Goal: Find specific page/section: Find specific page/section

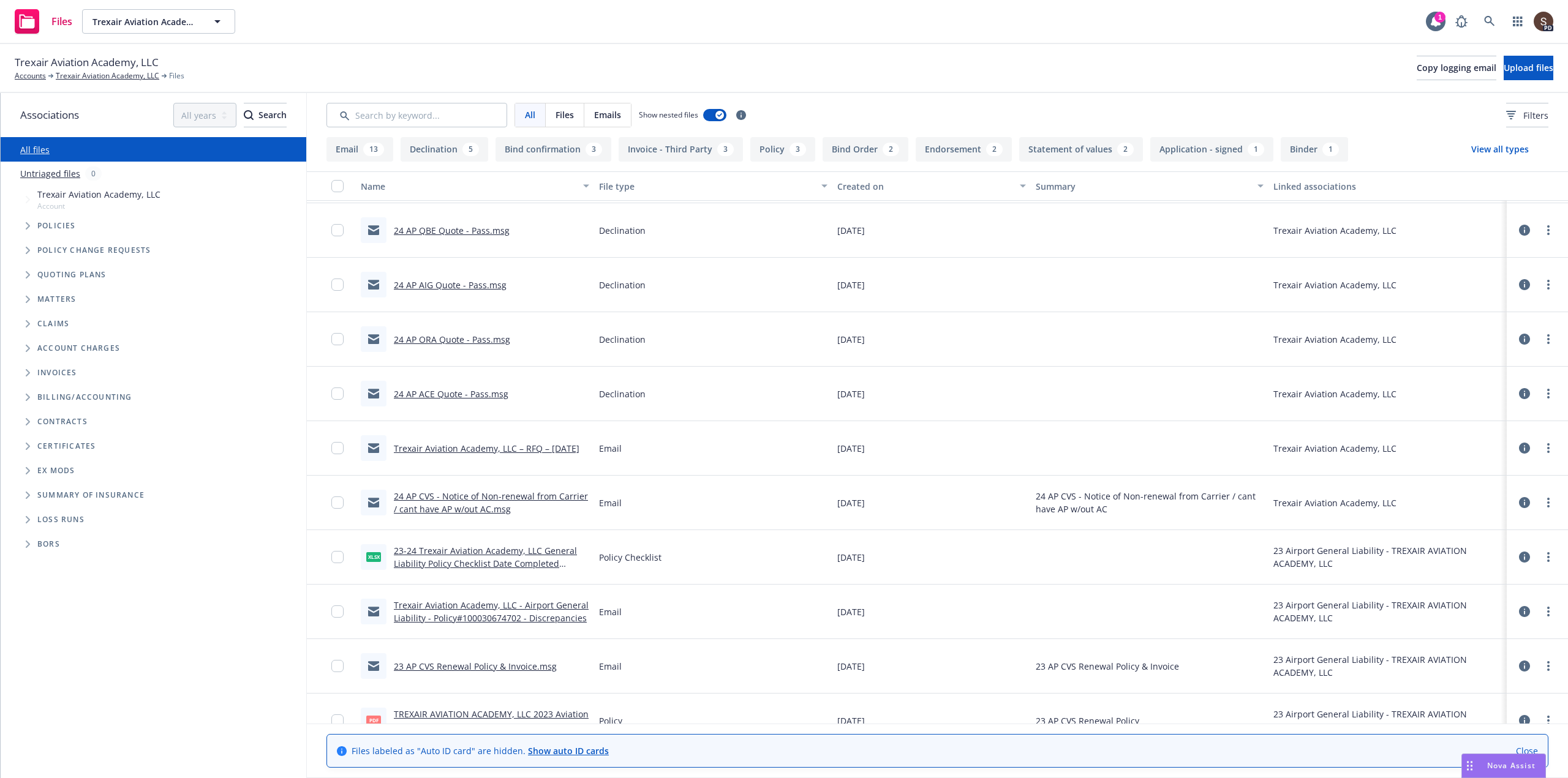
scroll to position [123, 0]
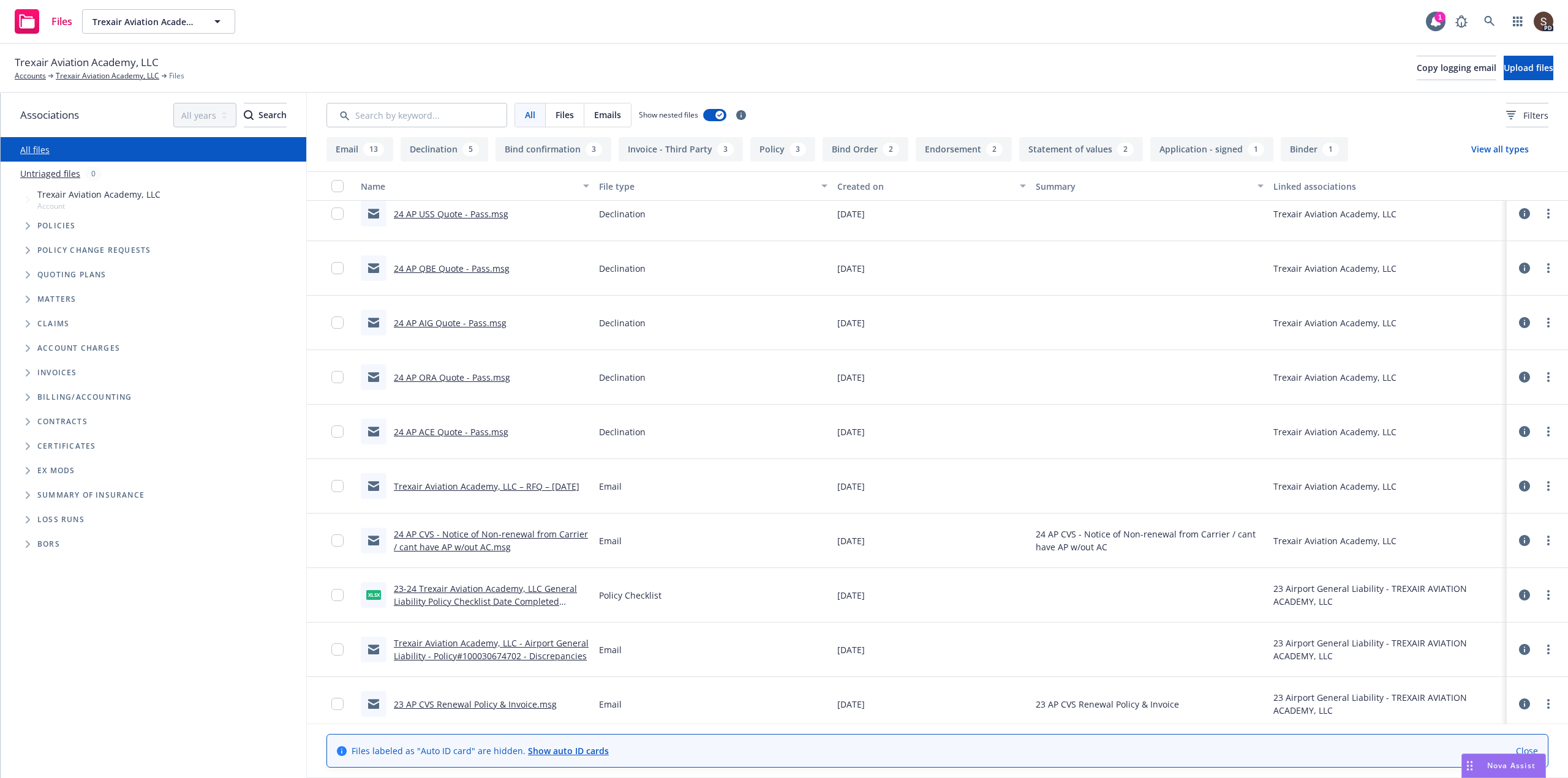
click at [498, 533] on link "24 AP CVS - Notice of Non-renewal from Carrier / cant have AP w/out AC.msg" at bounding box center [490, 540] width 194 height 24
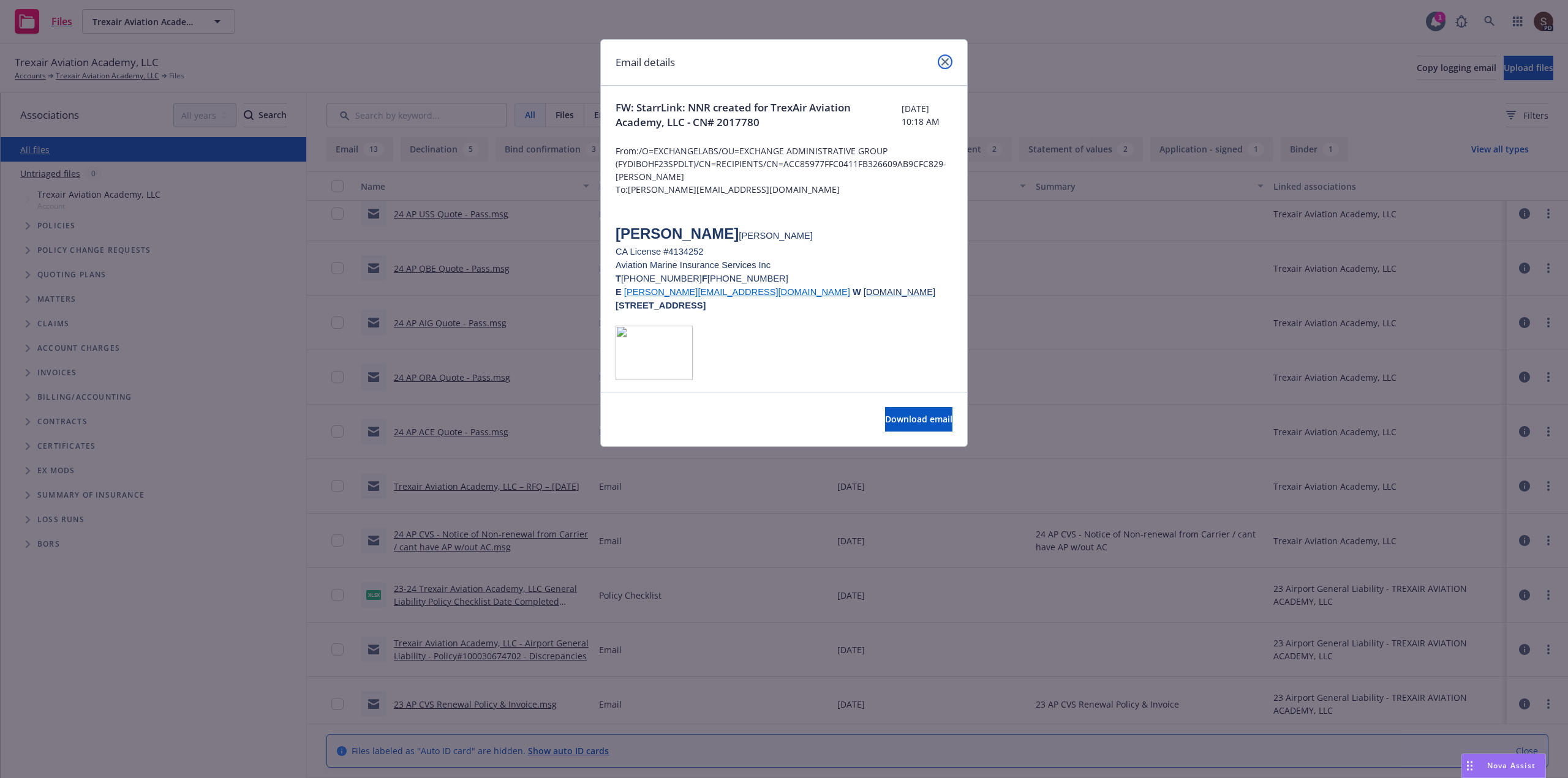
click at [948, 63] on icon "close" at bounding box center [945, 62] width 7 height 7
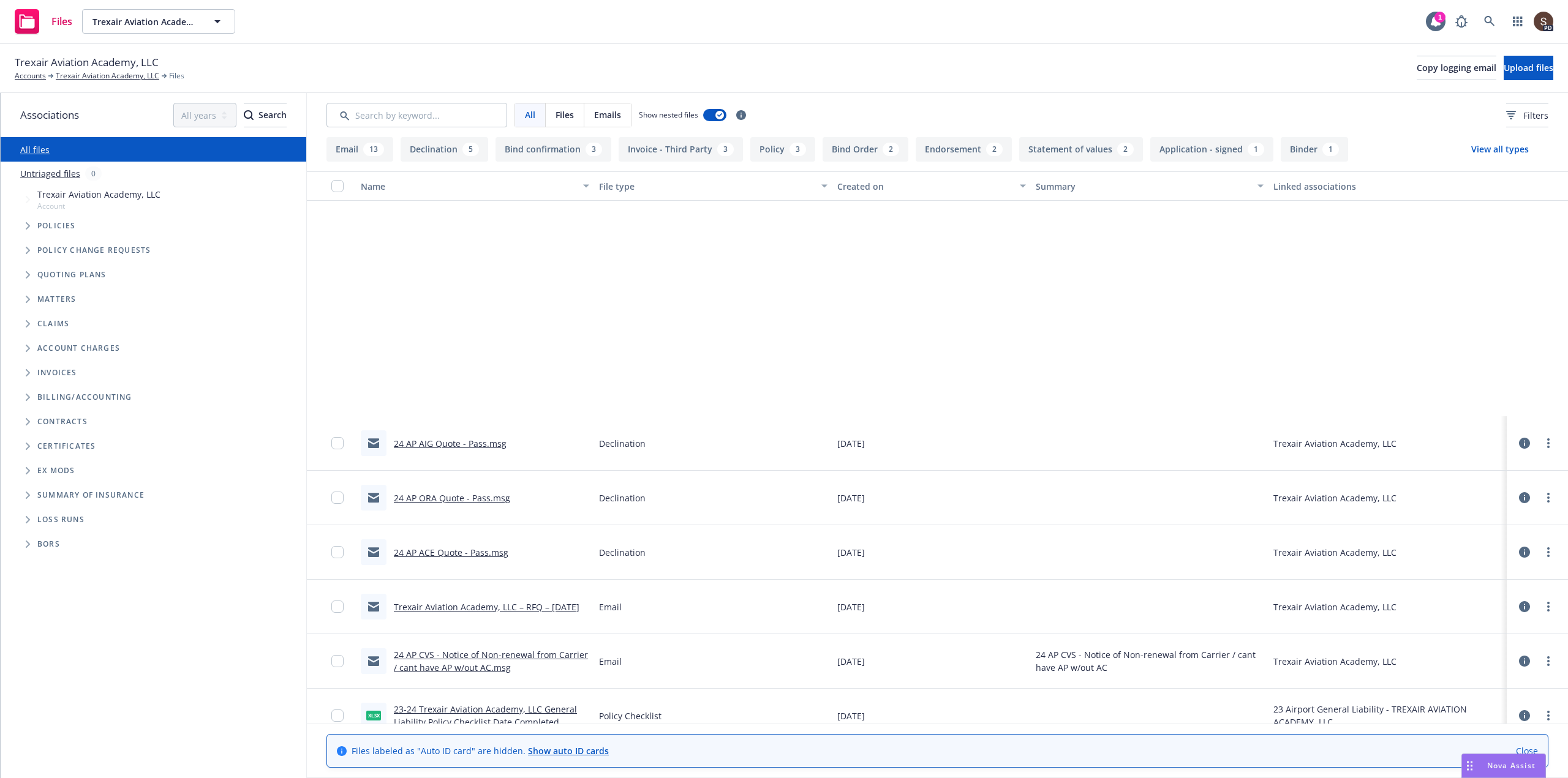
scroll to position [306, 0]
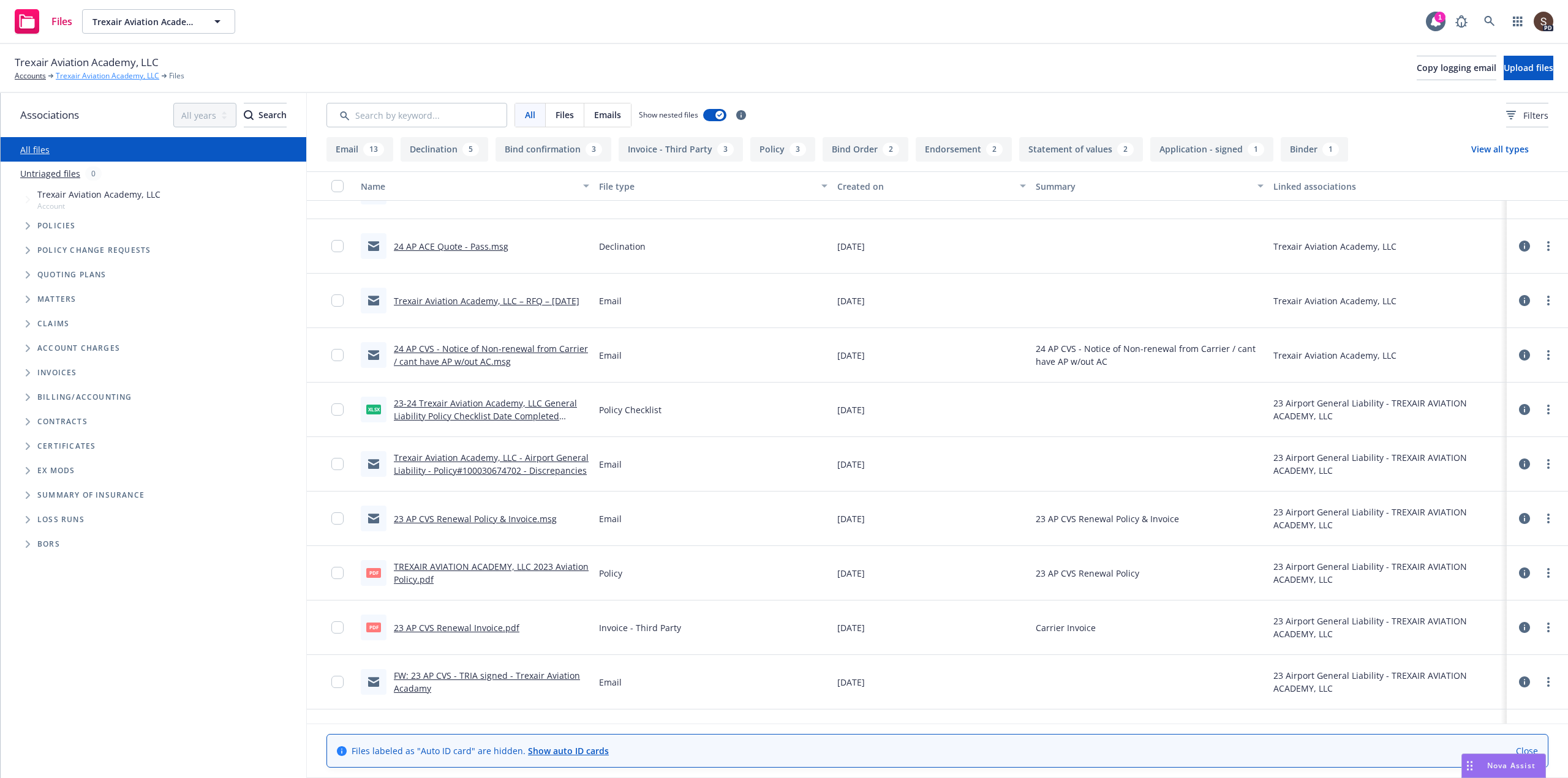
click at [107, 71] on link "Trexair Aviation Academy, LLC" at bounding box center [108, 76] width 104 height 11
